Goal: Task Accomplishment & Management: Use online tool/utility

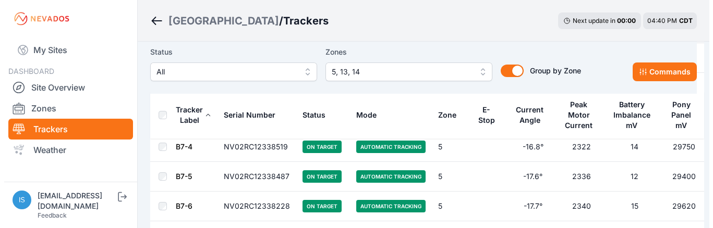
scroll to position [156, 0]
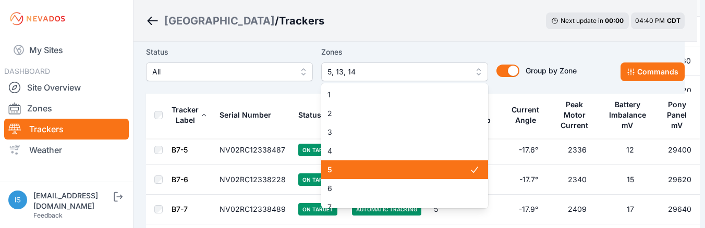
click at [433, 70] on span "5, 13, 14" at bounding box center [397, 72] width 140 height 13
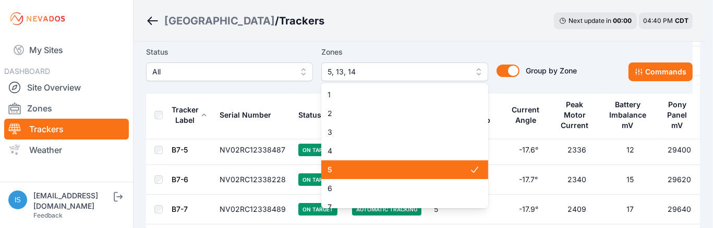
click at [391, 171] on span "5" at bounding box center [398, 170] width 142 height 10
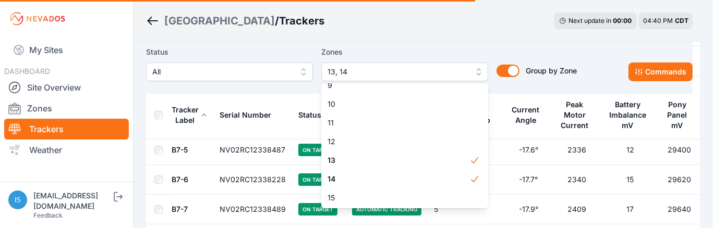
scroll to position [161, 0]
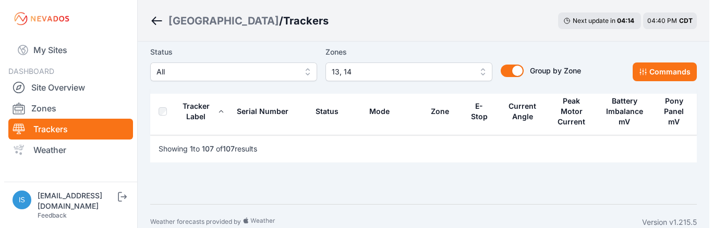
scroll to position [3237, 0]
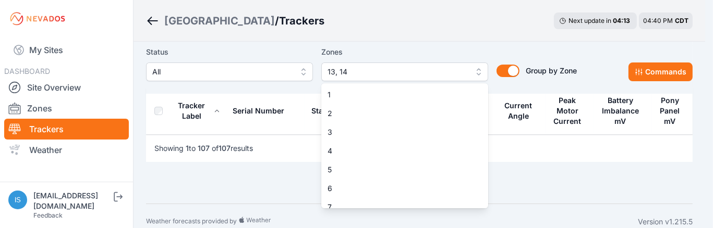
click at [405, 74] on span "13, 14" at bounding box center [397, 72] width 140 height 13
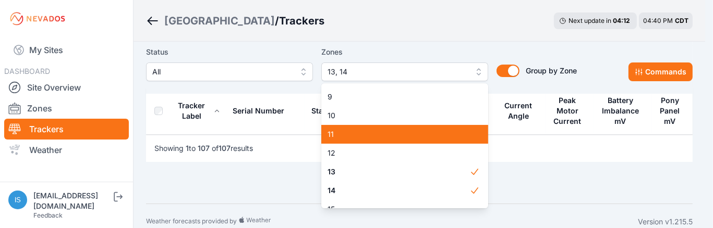
scroll to position [161, 0]
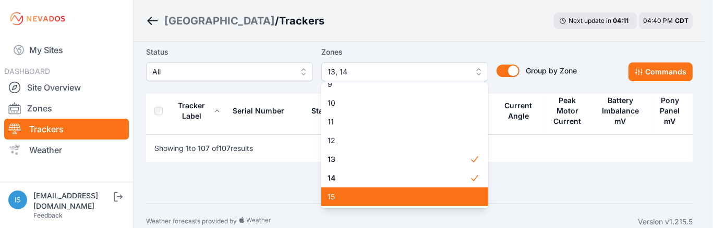
click at [395, 197] on span "15" at bounding box center [398, 197] width 142 height 10
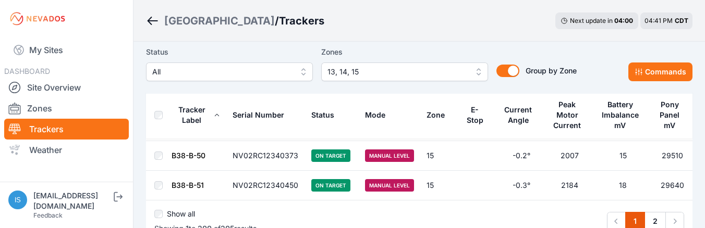
scroll to position [5973, 0]
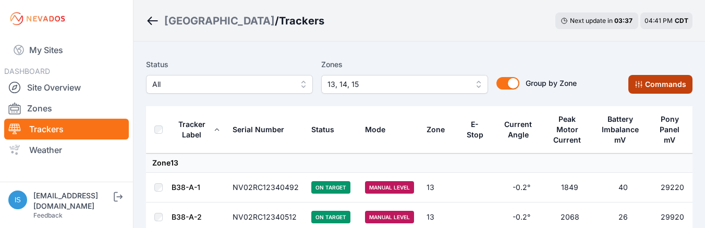
click at [661, 90] on button "Commands" at bounding box center [660, 84] width 64 height 19
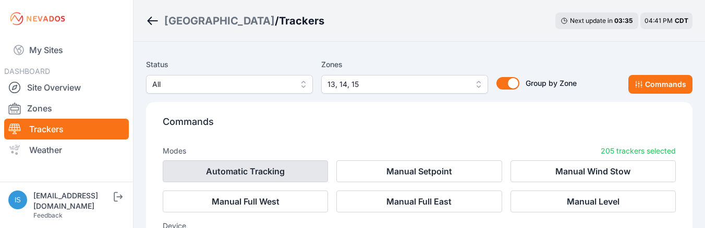
click at [241, 167] on button "Automatic Tracking" at bounding box center [245, 172] width 165 height 22
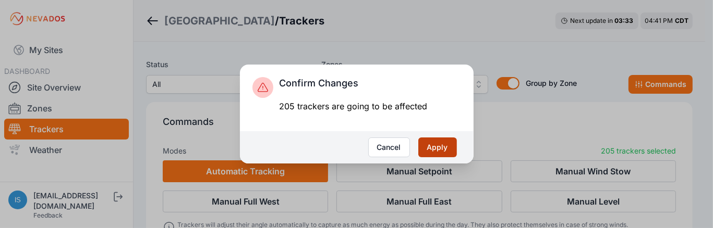
click at [434, 141] on button "Apply" at bounding box center [437, 148] width 39 height 20
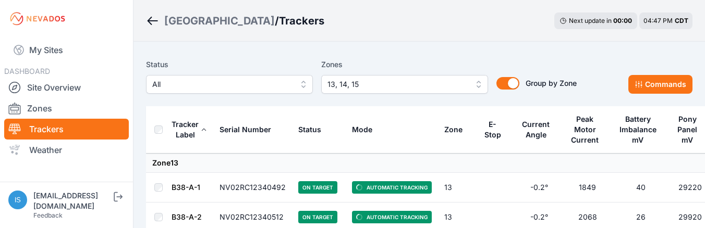
click at [240, 57] on div "Status All Zones 13, 14, 15 Group by Zone Group by Zone Commands" at bounding box center [419, 80] width 546 height 52
click at [346, 27] on div "Sunlight Road / Trackers Next update in 00 : 00 04:47 PM CDT" at bounding box center [418, 21] width 571 height 42
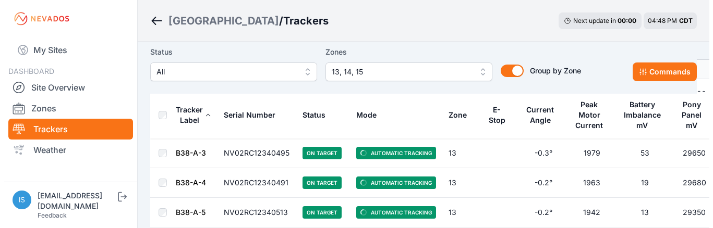
scroll to position [104, 0]
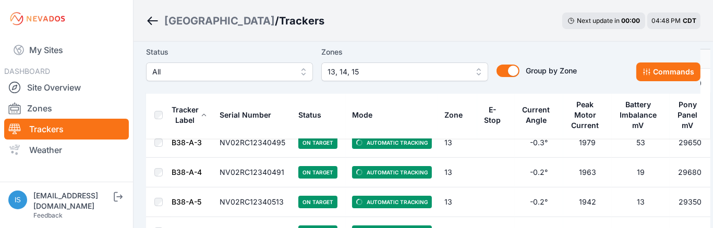
click at [377, 72] on span "13, 14, 15" at bounding box center [397, 72] width 140 height 13
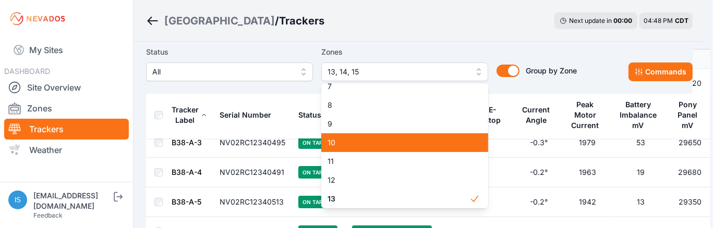
scroll to position [161, 0]
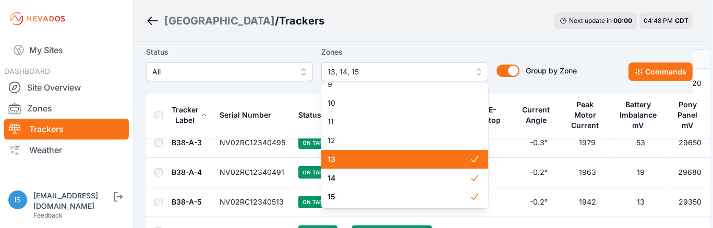
click at [414, 159] on span "13" at bounding box center [398, 159] width 142 height 10
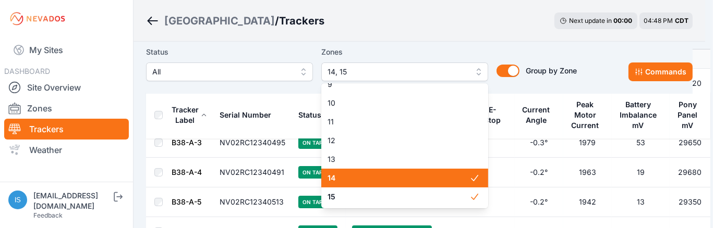
click at [421, 175] on span "14" at bounding box center [398, 178] width 142 height 10
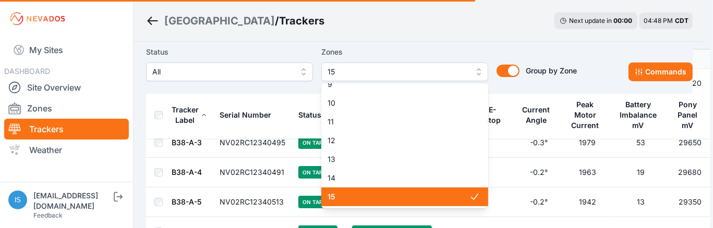
click at [426, 201] on span "15" at bounding box center [398, 197] width 142 height 10
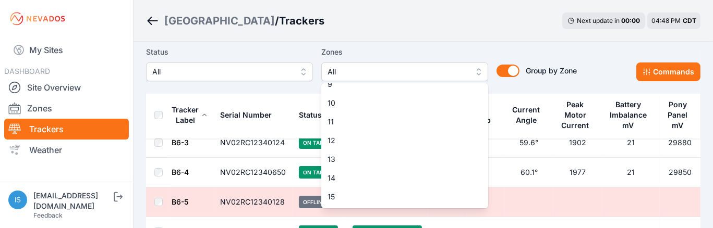
click at [473, 33] on div "Sunlight Road / Trackers Next update in 00 : 00 04:48 PM CDT" at bounding box center [422, 21] width 579 height 42
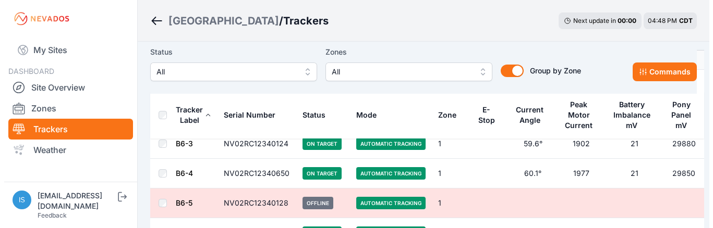
scroll to position [104, 0]
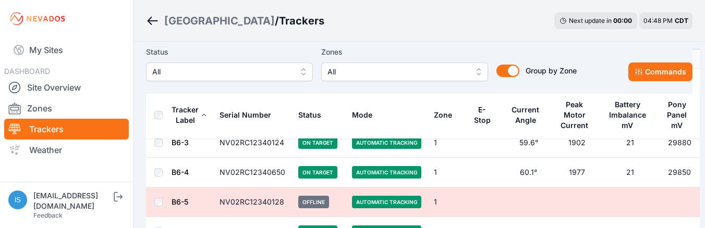
click at [363, 72] on span "All" at bounding box center [397, 72] width 140 height 13
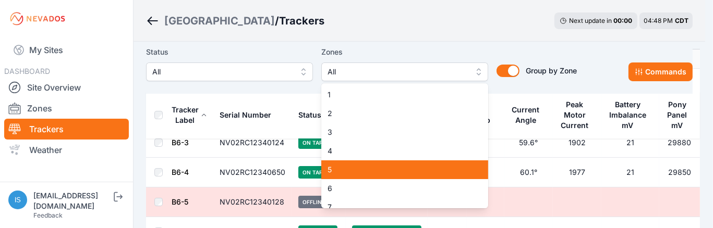
scroll to position [161, 0]
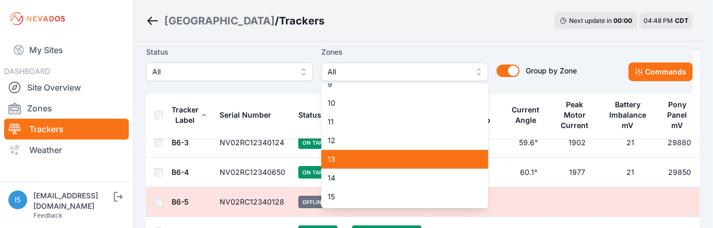
click at [388, 163] on span "13" at bounding box center [398, 159] width 142 height 10
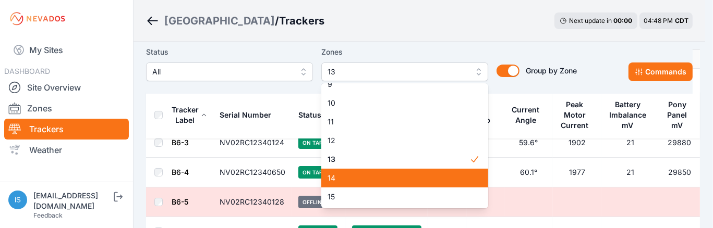
click at [388, 179] on span "14" at bounding box center [398, 178] width 142 height 10
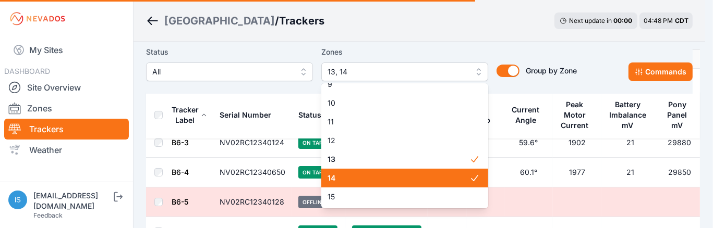
click at [388, 201] on span "15" at bounding box center [398, 197] width 142 height 10
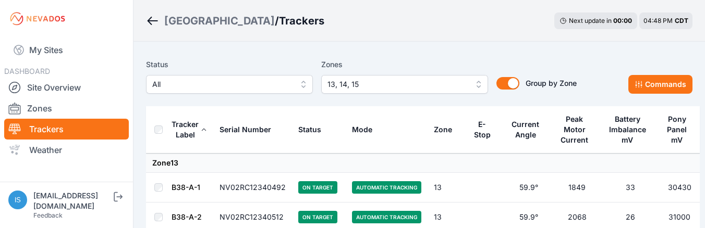
click at [382, 37] on div "Sunlight Road / Trackers Next update in 00 : 00 04:48 PM CDT" at bounding box center [418, 21] width 571 height 42
click at [390, 36] on div "Sunlight Road / Trackers Next update in 00 : 00 04:48 PM CDT" at bounding box center [418, 21] width 571 height 42
drag, startPoint x: 169, startPoint y: 46, endPoint x: 161, endPoint y: 39, distance: 11.1
